Goal: Task Accomplishment & Management: Manage account settings

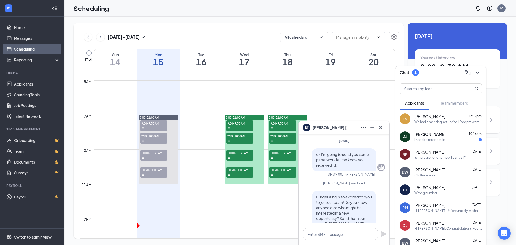
scroll to position [-142, 0]
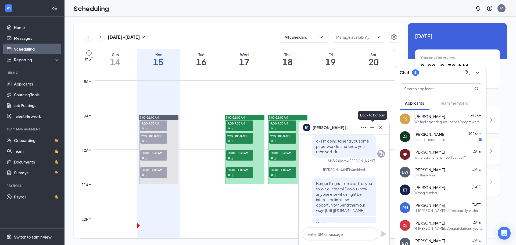
click at [373, 126] on icon "Minimize" at bounding box center [372, 127] width 6 height 6
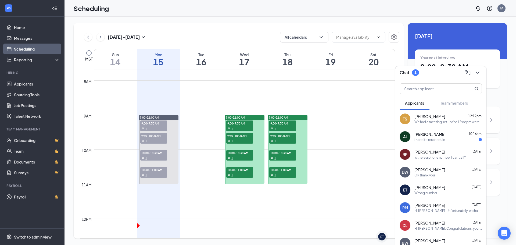
scroll to position [0, 0]
click at [436, 140] on div "i need to reschedule" at bounding box center [429, 139] width 31 height 5
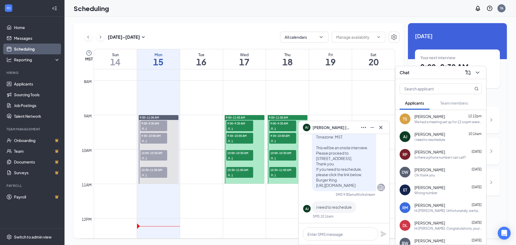
click at [321, 128] on span "[PERSON_NAME]" at bounding box center [332, 127] width 38 height 6
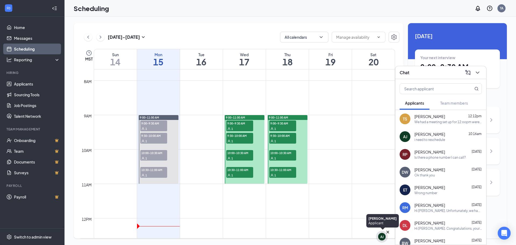
click at [383, 236] on div "AJ" at bounding box center [381, 236] width 3 height 5
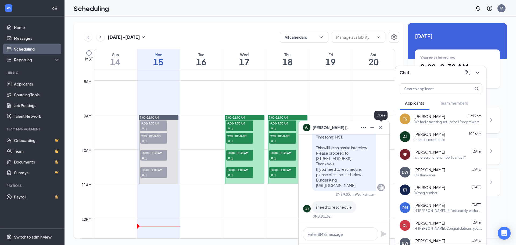
click at [381, 127] on icon "Cross" at bounding box center [380, 126] width 3 height 3
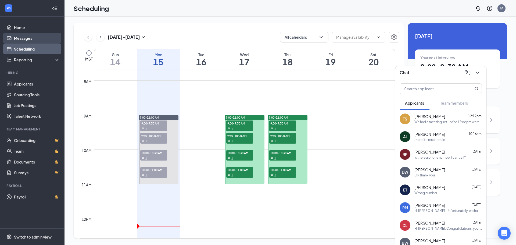
click at [24, 37] on link "Messages" at bounding box center [37, 38] width 46 height 11
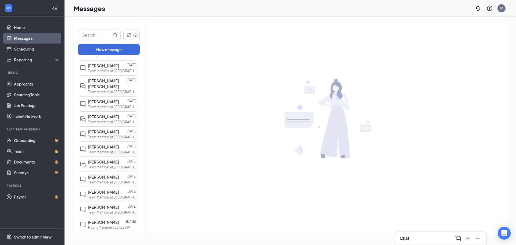
scroll to position [376, 0]
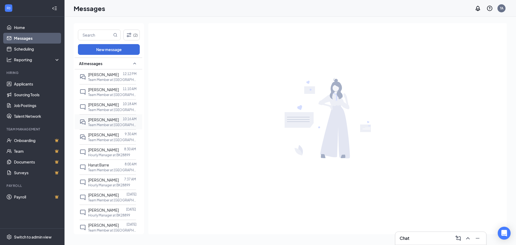
click at [112, 118] on div "[PERSON_NAME]" at bounding box center [103, 120] width 31 height 6
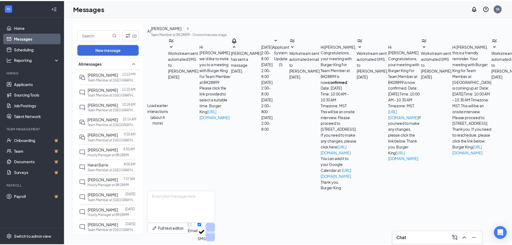
scroll to position [123, 0]
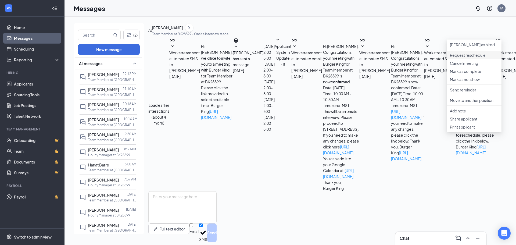
click at [471, 59] on li "Request reschedule" at bounding box center [474, 55] width 55 height 8
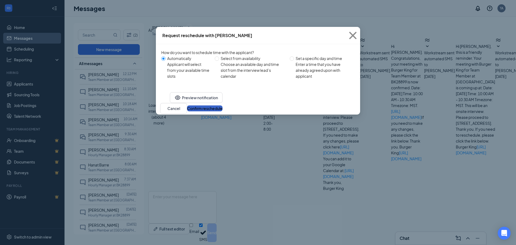
click at [222, 111] on button "Confirm reschedule" at bounding box center [204, 108] width 35 height 6
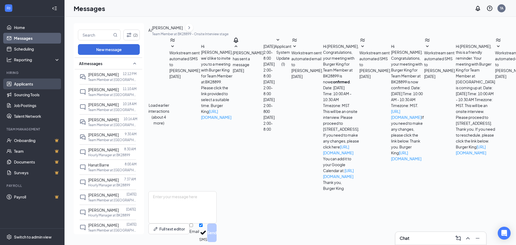
click at [32, 82] on link "Applicants" at bounding box center [37, 83] width 46 height 11
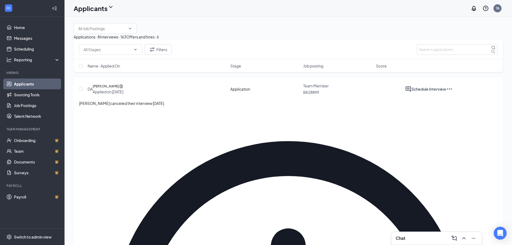
click at [126, 40] on div "Interviews · 163" at bounding box center [113, 37] width 26 height 6
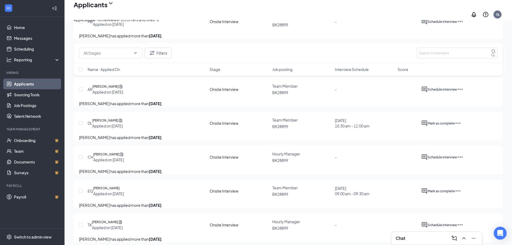
scroll to position [1424, 0]
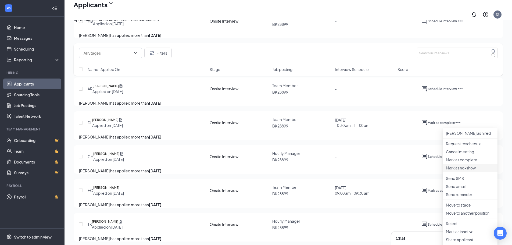
click at [460, 170] on p "Mark as no-show" at bounding box center [470, 167] width 48 height 5
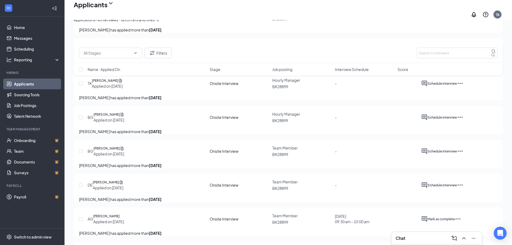
scroll to position [1532, 0]
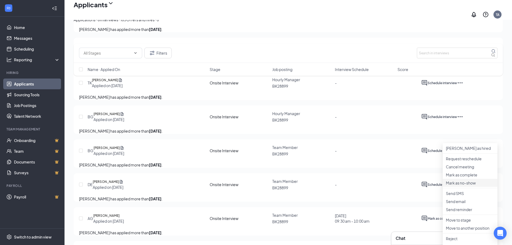
click at [465, 185] on p "Mark as no-show" at bounding box center [470, 182] width 48 height 5
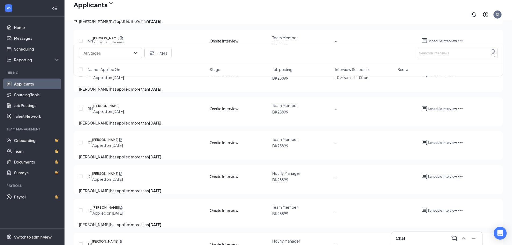
scroll to position [2150, 0]
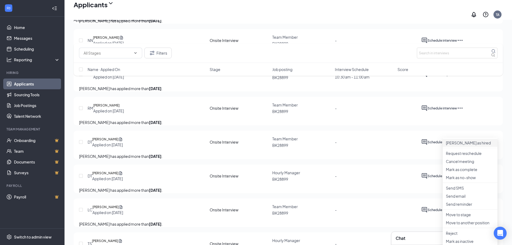
click at [462, 141] on p "[PERSON_NAME] as hired" at bounding box center [470, 142] width 48 height 5
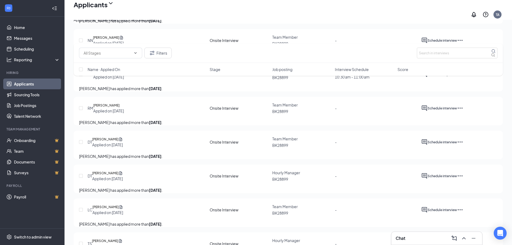
type input "Hiring Complete (final stage)"
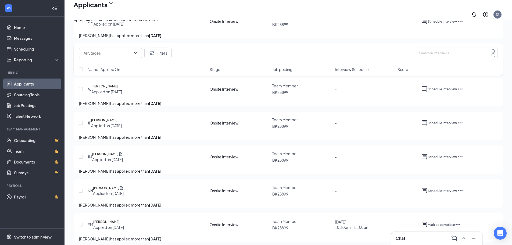
scroll to position [1962, 0]
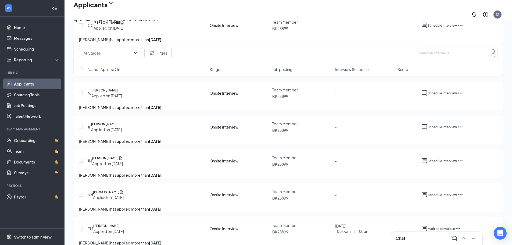
click at [159, 23] on div "Offers and hires · 7" at bounding box center [143, 20] width 33 height 6
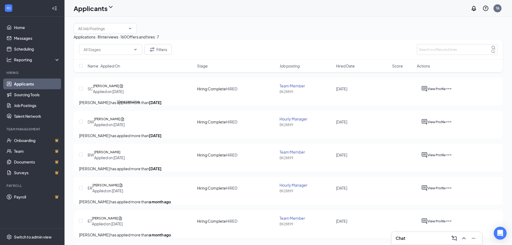
click at [123, 88] on icon "Document" at bounding box center [121, 85] width 3 height 3
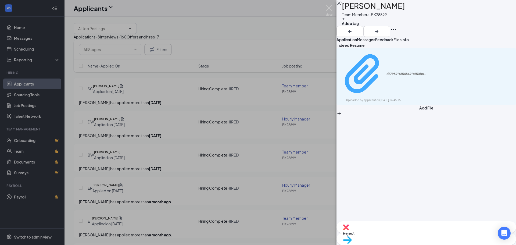
click at [398, 98] on div "Uploaded by applicant on [DATE] 16:45:15" at bounding box center [386, 100] width 81 height 4
